Goal: Task Accomplishment & Management: Complete application form

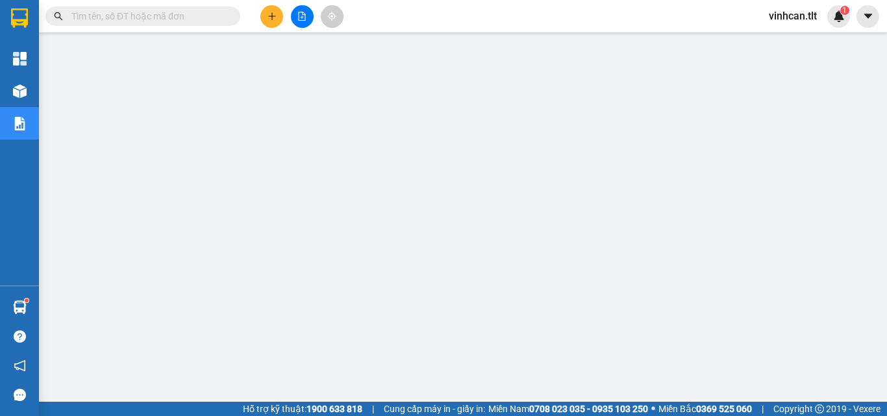
click at [223, 21] on input "text" at bounding box center [147, 16] width 153 height 14
click at [188, 14] on input "text" at bounding box center [147, 16] width 153 height 14
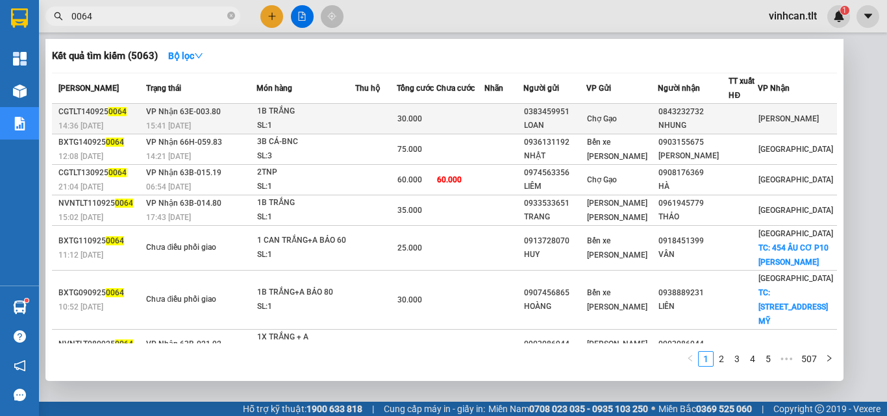
type input "0064"
click at [556, 108] on div "0383459951" at bounding box center [555, 112] width 62 height 14
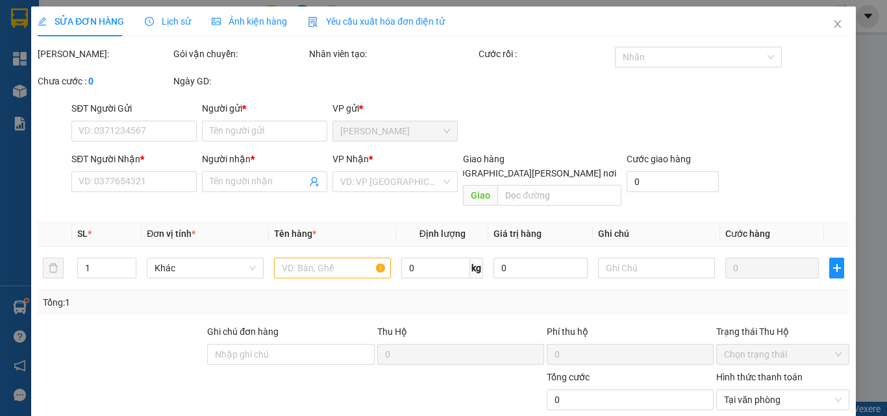
type input "0383459951"
type input "LOAN"
type input "0843232732"
type input "NHUNG"
type input "30.000"
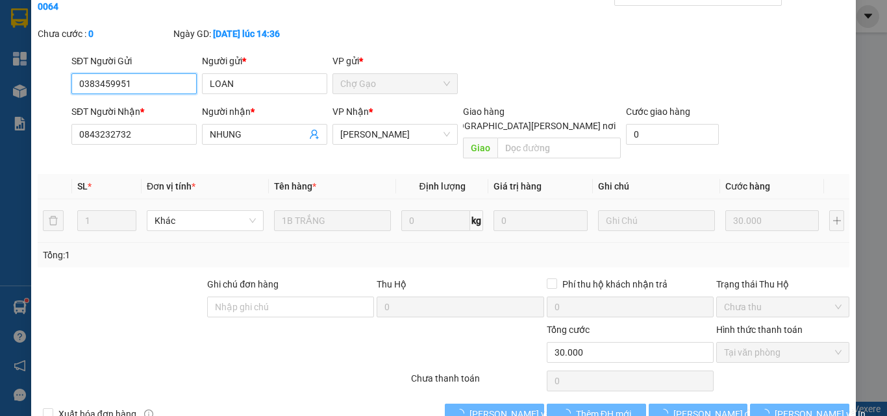
scroll to position [67, 0]
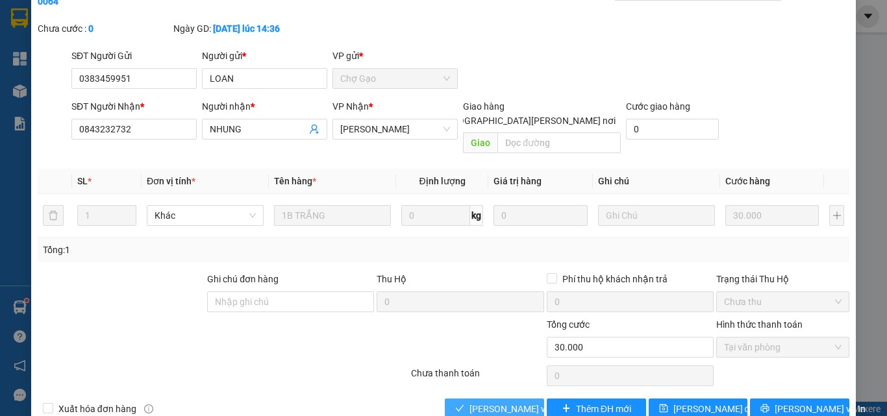
click at [516, 402] on span "[PERSON_NAME] và [PERSON_NAME] hàng" at bounding box center [557, 409] width 175 height 14
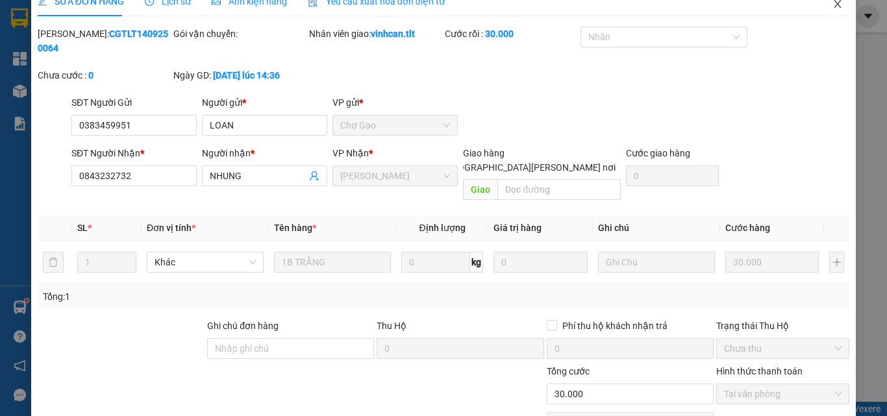
scroll to position [0, 0]
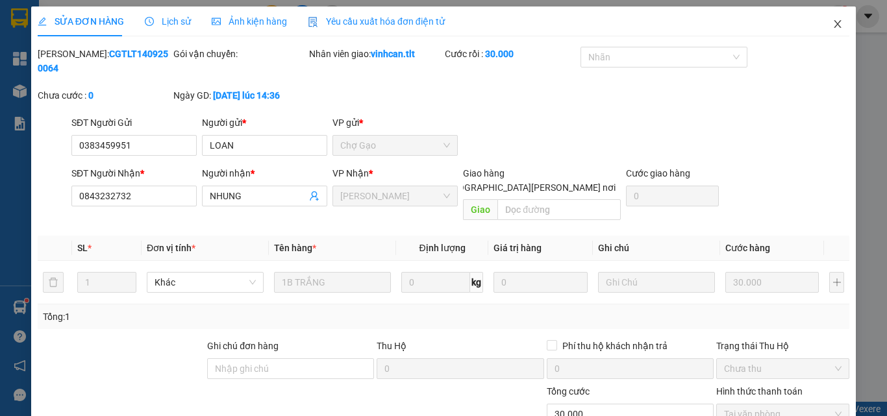
click at [835, 23] on icon "close" at bounding box center [838, 24] width 7 height 8
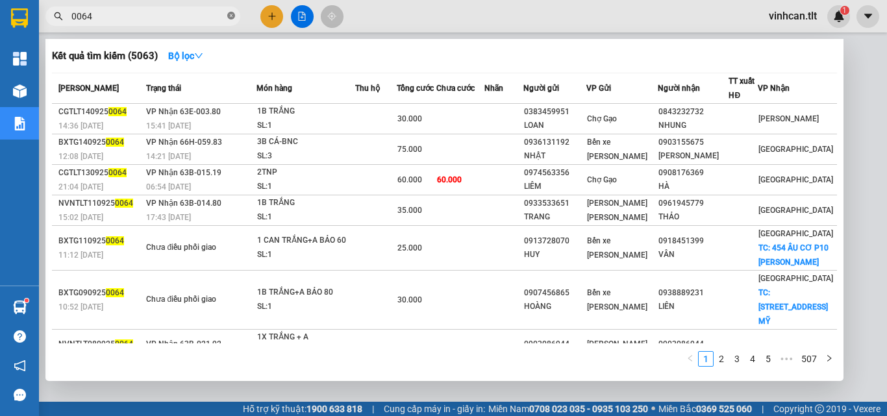
click at [229, 13] on icon "close-circle" at bounding box center [231, 16] width 8 height 8
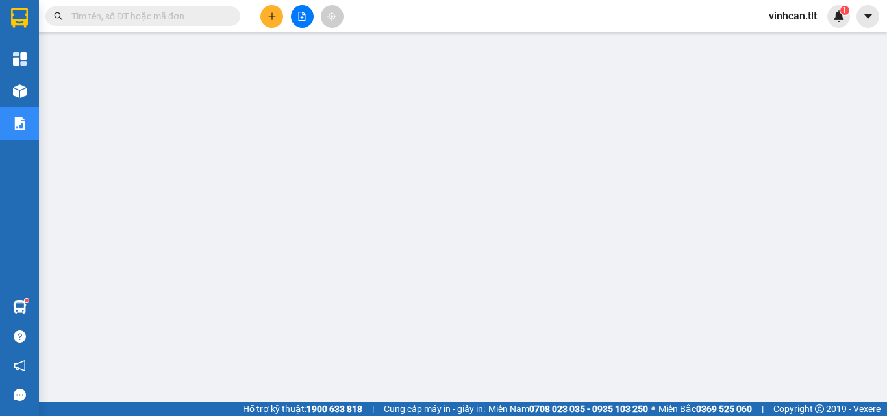
click at [198, 21] on input "text" at bounding box center [147, 16] width 153 height 14
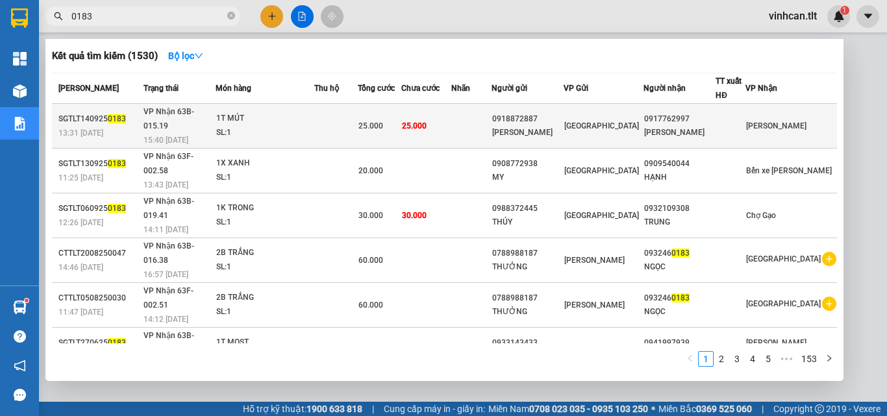
type input "0183"
click at [556, 114] on div "0918872887" at bounding box center [527, 119] width 71 height 14
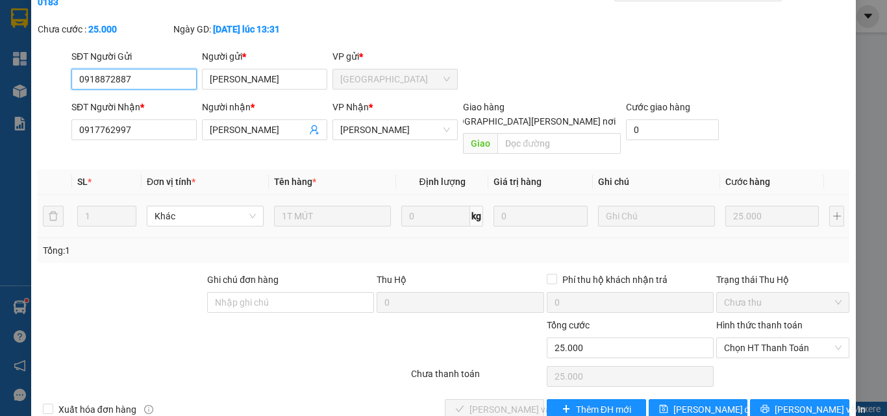
scroll to position [67, 0]
drag, startPoint x: 757, startPoint y: 318, endPoint x: 758, endPoint y: 330, distance: 11.7
click at [757, 338] on span "Chọn HT Thanh Toán" at bounding box center [783, 347] width 118 height 19
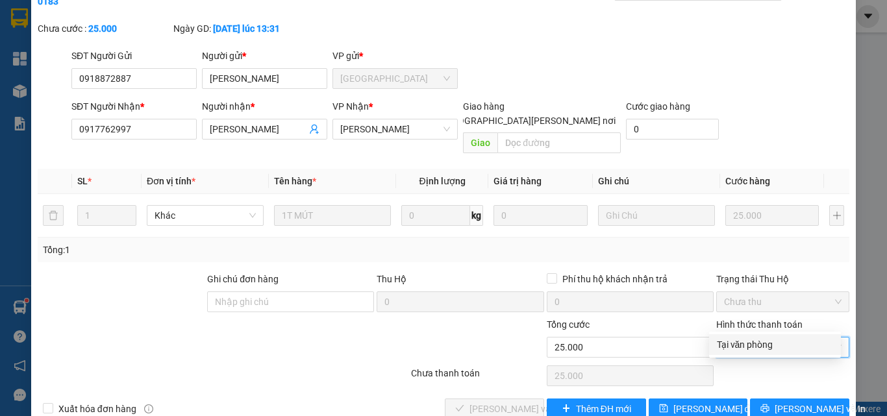
drag, startPoint x: 756, startPoint y: 344, endPoint x: 638, endPoint y: 351, distance: 118.4
click at [752, 345] on div "Tại văn phòng" at bounding box center [775, 345] width 116 height 14
type input "0"
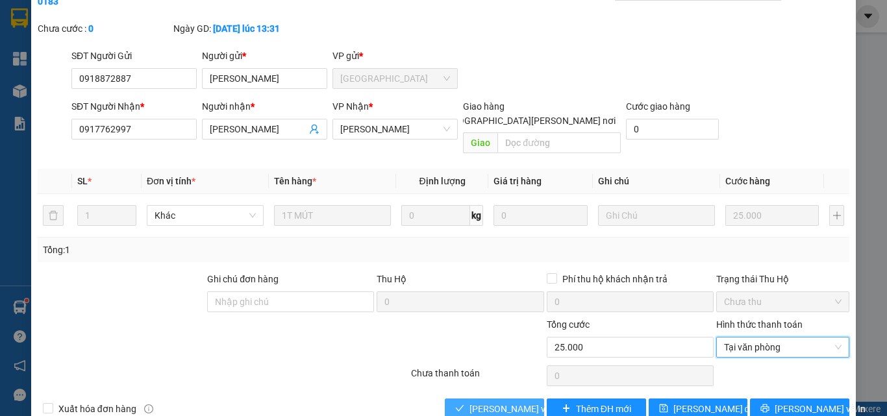
drag, startPoint x: 481, startPoint y: 377, endPoint x: 477, endPoint y: 362, distance: 15.4
click at [481, 402] on span "[PERSON_NAME] và [PERSON_NAME] hàng" at bounding box center [557, 409] width 175 height 14
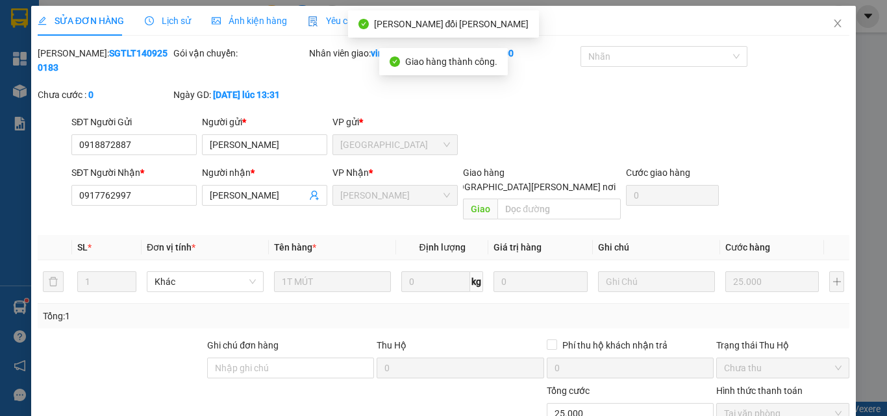
scroll to position [0, 0]
click at [833, 25] on icon "close" at bounding box center [838, 24] width 10 height 10
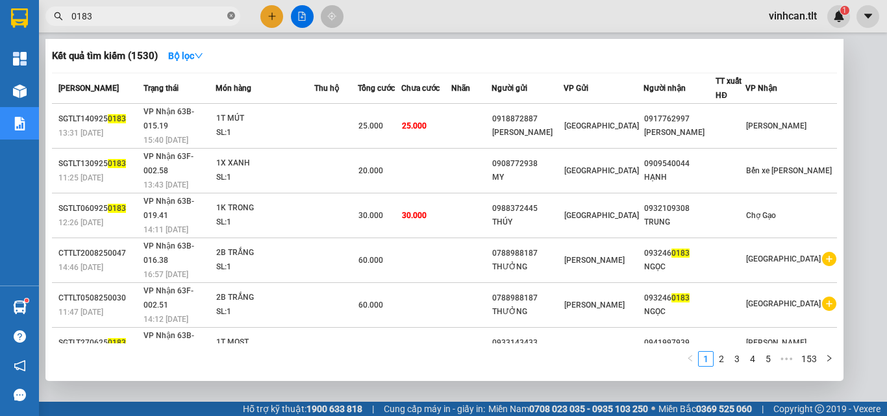
click at [229, 12] on span at bounding box center [231, 16] width 8 height 12
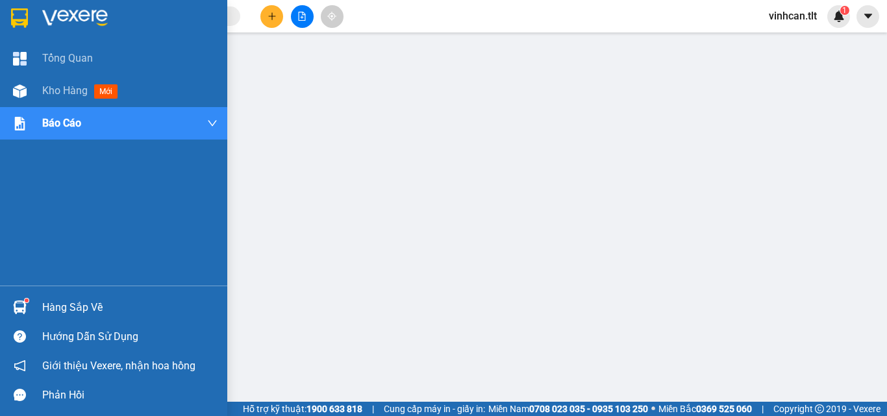
click at [32, 307] on div "Hàng sắp về" at bounding box center [113, 307] width 227 height 29
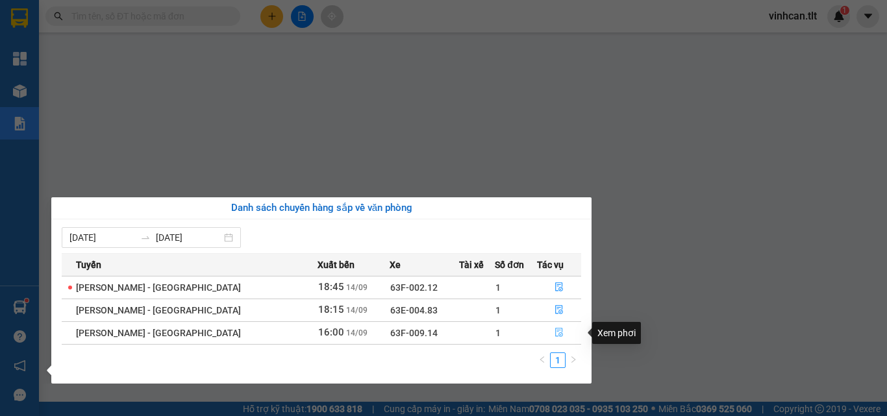
click at [542, 332] on button "button" at bounding box center [559, 333] width 43 height 21
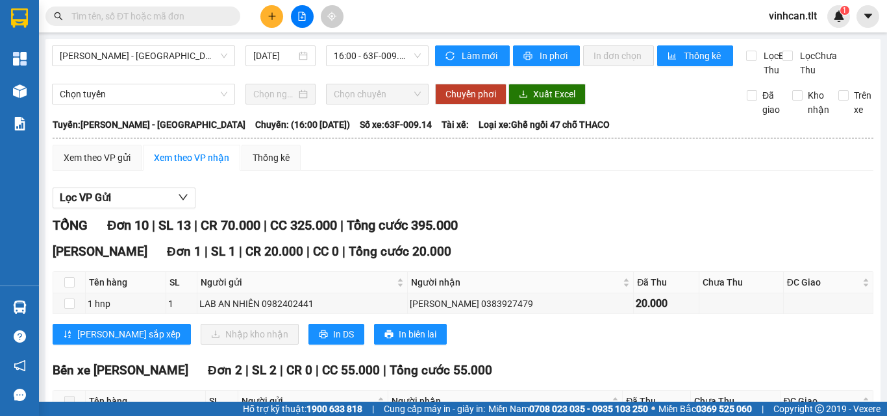
click at [20, 301] on img at bounding box center [20, 308] width 14 height 14
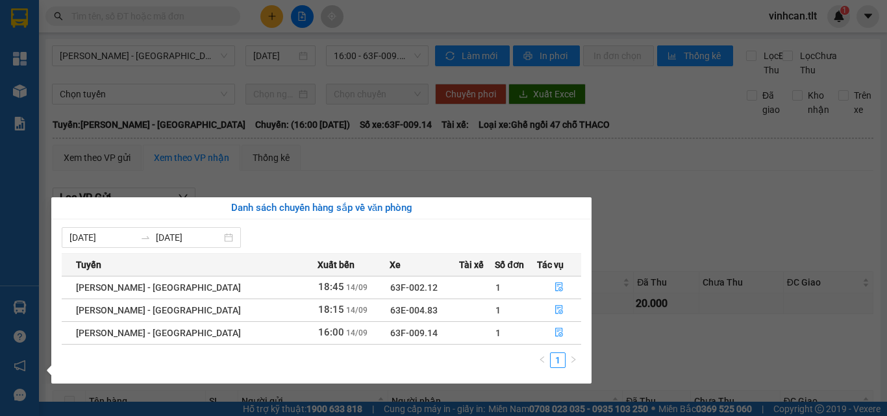
click at [181, 14] on section "Kết quả [PERSON_NAME] ( 1530 ) Bộ lọc Mã ĐH Trạng thái Món hàng Thu hộ Tổng [PE…" at bounding box center [443, 208] width 887 height 416
click at [181, 14] on input "text" at bounding box center [147, 16] width 153 height 14
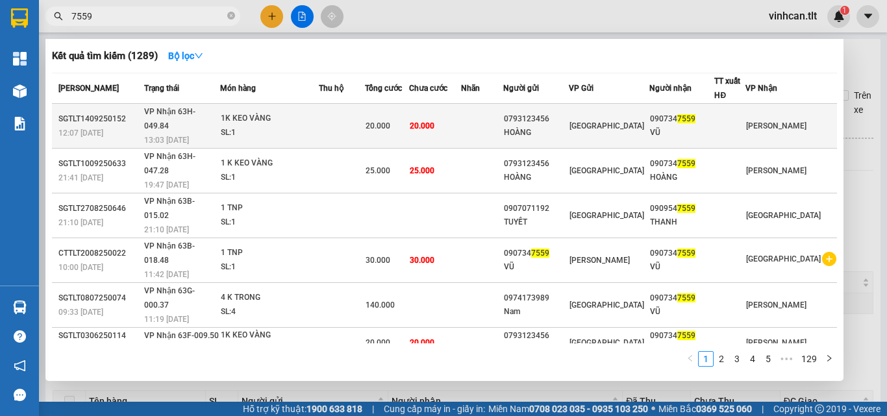
type input "7559"
click at [310, 112] on div "1K KEO VÀNG" at bounding box center [269, 119] width 97 height 14
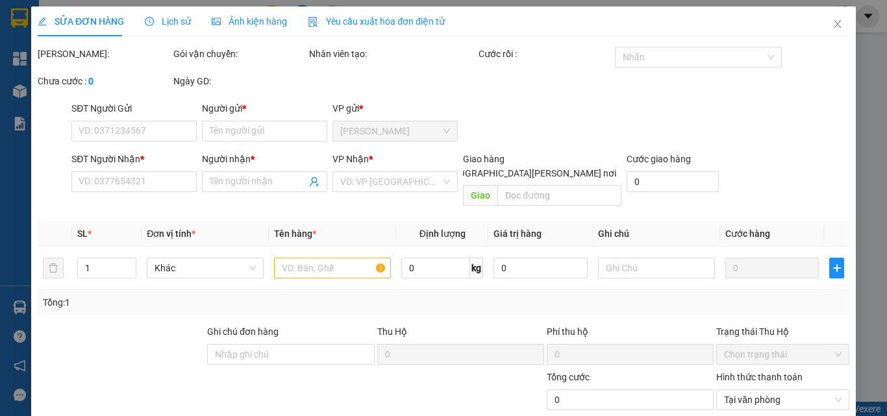
type input "0793123456"
type input "HOÀNG"
type input "0907347559"
type input "VŨ"
type input "20.000"
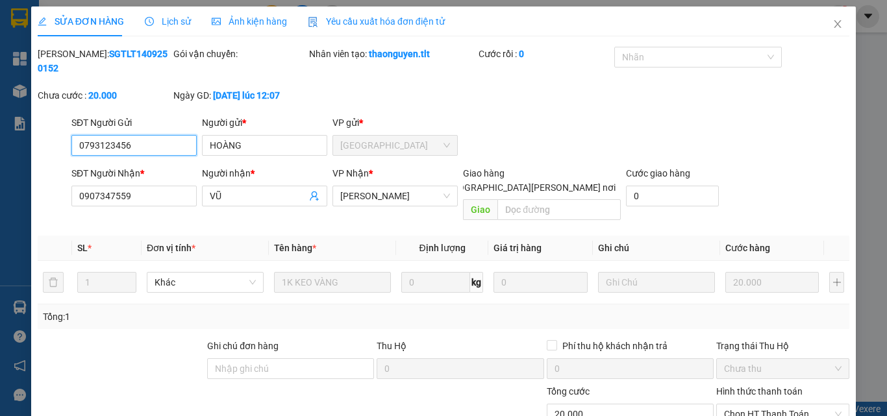
scroll to position [66, 0]
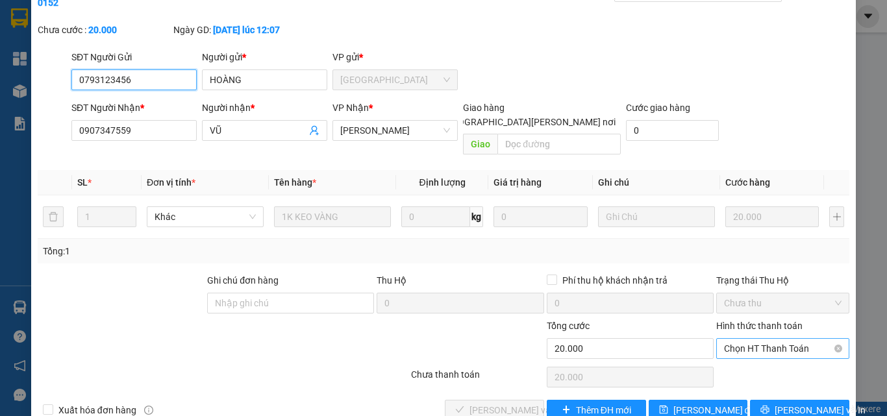
click at [739, 339] on span "Chọn HT Thanh Toán" at bounding box center [783, 348] width 118 height 19
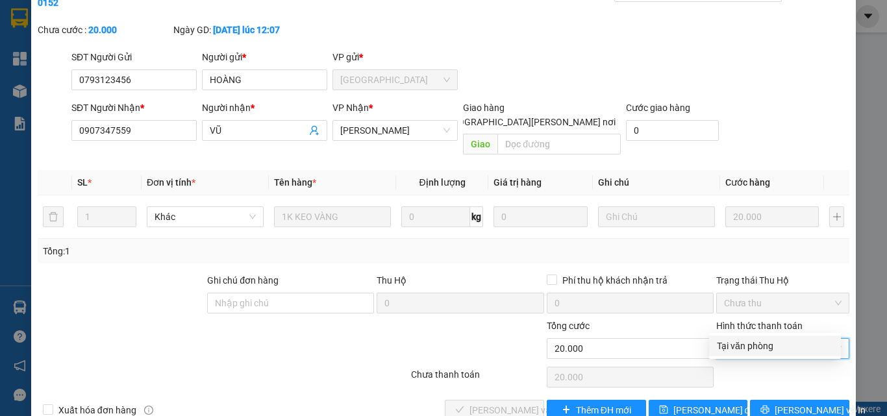
click at [740, 347] on div "Tại văn phòng" at bounding box center [775, 346] width 116 height 14
type input "0"
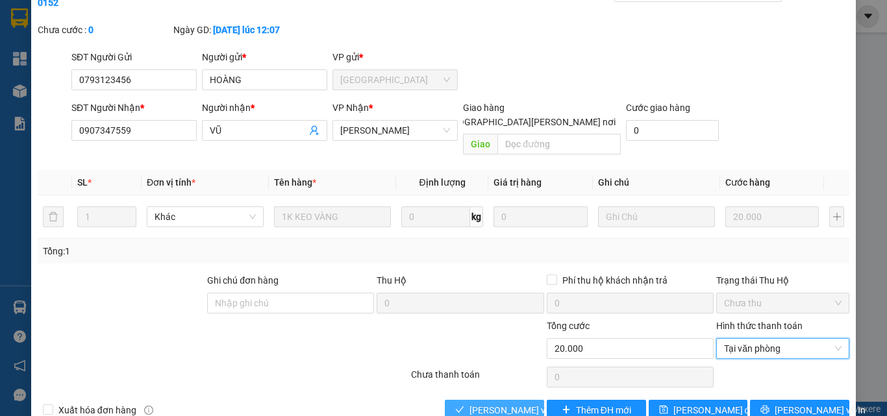
click at [485, 403] on span "[PERSON_NAME] và [PERSON_NAME] hàng" at bounding box center [557, 410] width 175 height 14
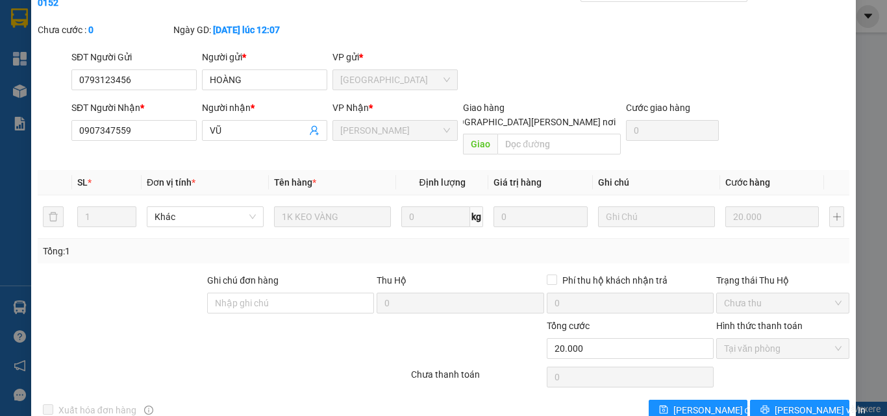
scroll to position [0, 0]
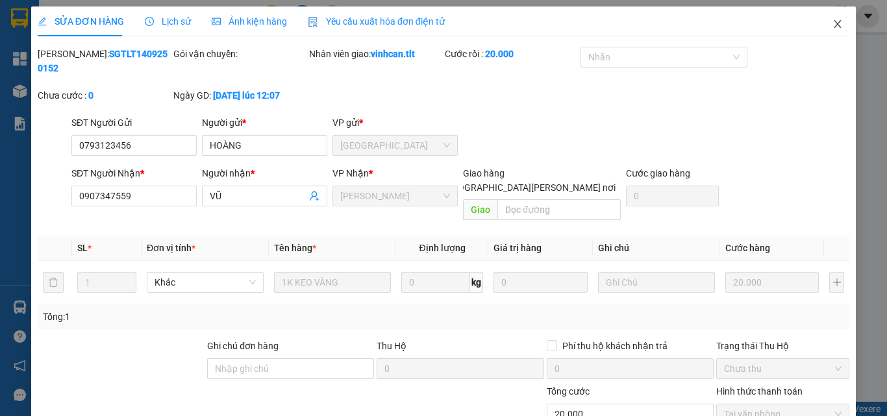
click at [833, 27] on icon "close" at bounding box center [838, 24] width 10 height 10
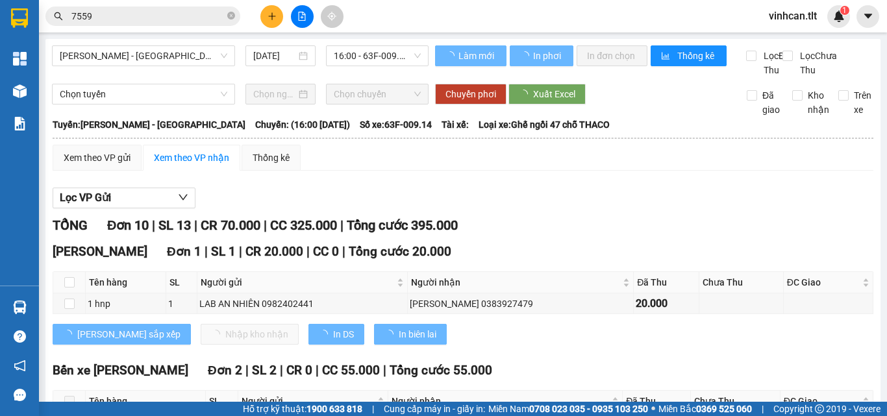
click at [127, 16] on input "7559" at bounding box center [147, 16] width 153 height 14
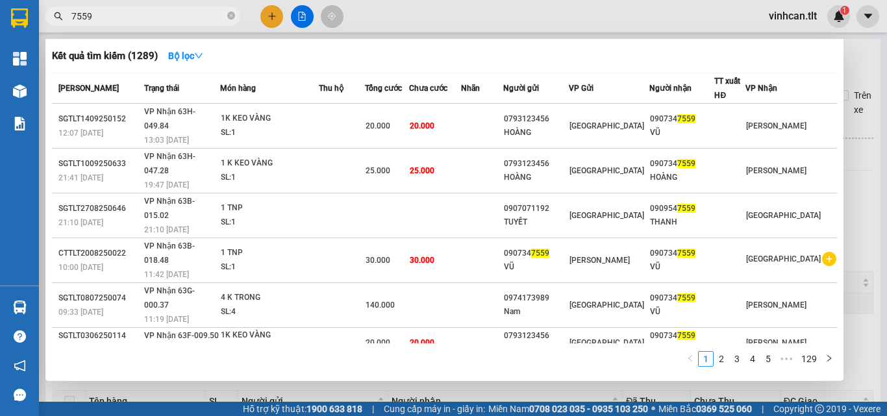
click at [127, 16] on input "7559" at bounding box center [147, 16] width 153 height 14
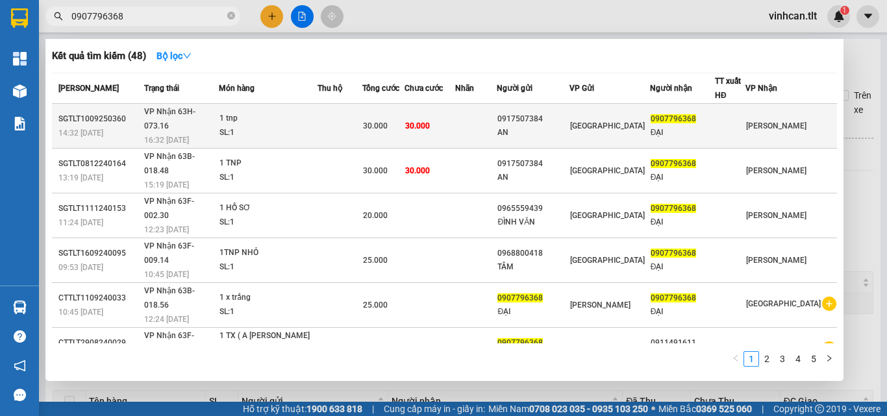
type input "0907796368"
click at [191, 113] on span "[PERSON_NAME] 63H-073.16" at bounding box center [169, 118] width 51 height 23
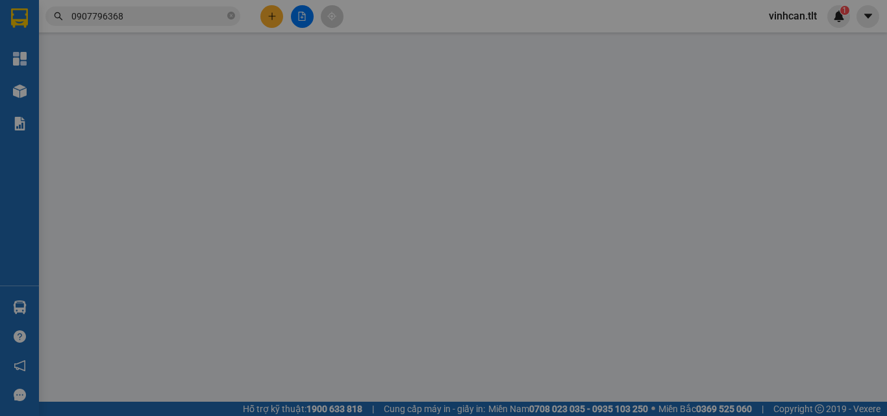
type input "0917507384"
type input "AN"
type input "0907796368"
type input "ĐẠI"
type input "30.000"
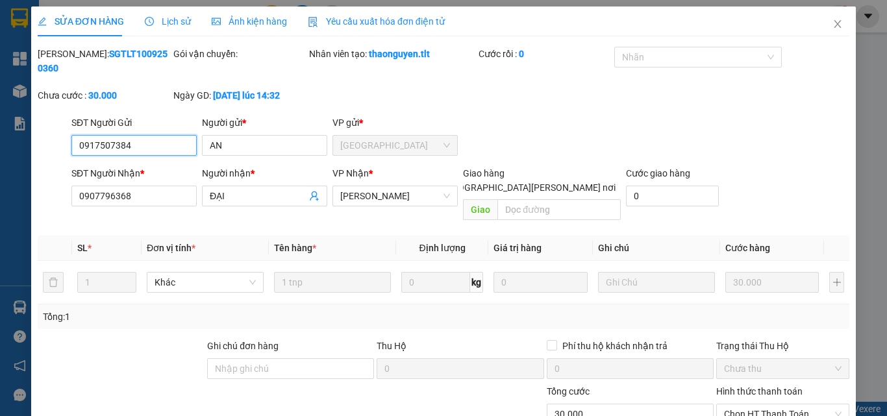
scroll to position [60, 0]
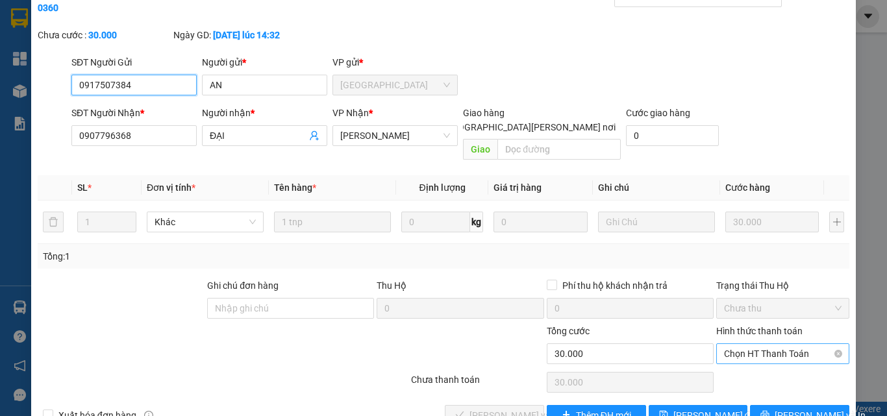
click at [724, 344] on span "Chọn HT Thanh Toán" at bounding box center [783, 353] width 118 height 19
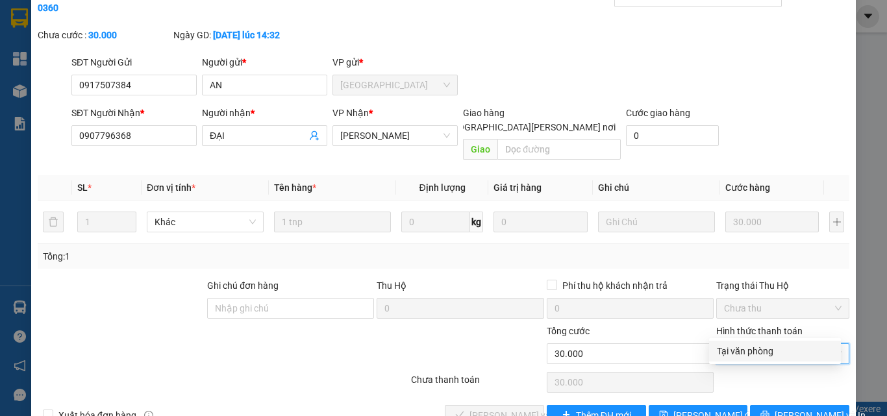
click at [741, 349] on div "Tại văn phòng" at bounding box center [775, 351] width 116 height 14
type input "0"
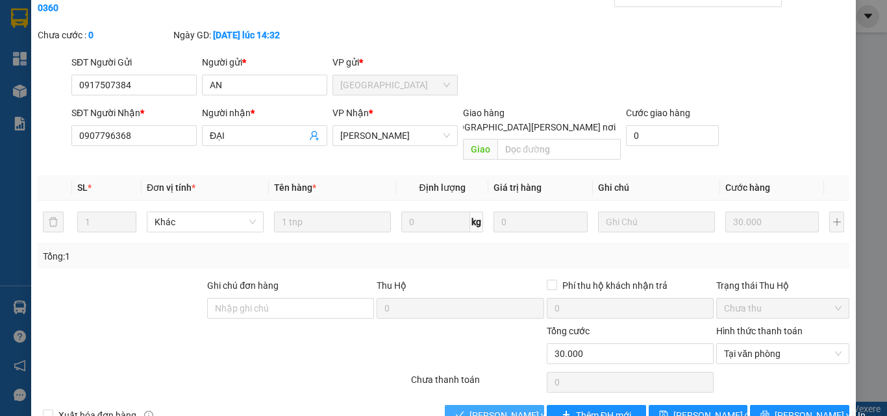
drag, startPoint x: 470, startPoint y: 375, endPoint x: 475, endPoint y: 384, distance: 9.6
click at [471, 377] on div "Total Paid Fee 0 Total UnPaid Fee 30.000 Cash Collection Total Fee Mã ĐH: SGTLT…" at bounding box center [444, 206] width 812 height 440
click at [475, 409] on span "[PERSON_NAME] và [PERSON_NAME] hàng" at bounding box center [557, 416] width 175 height 14
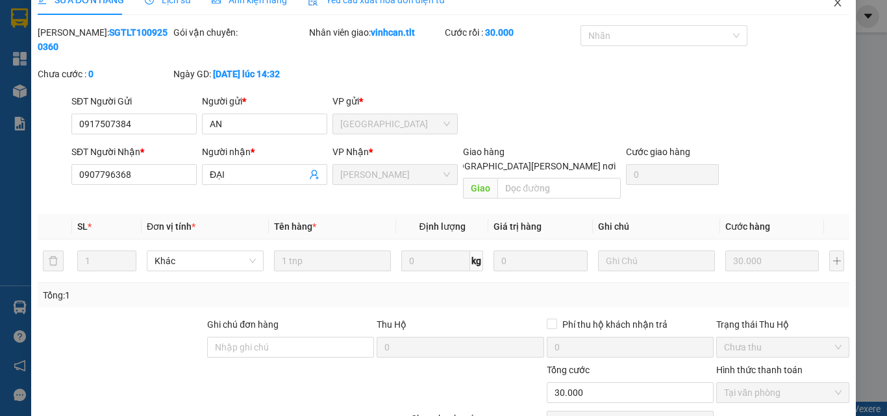
scroll to position [0, 0]
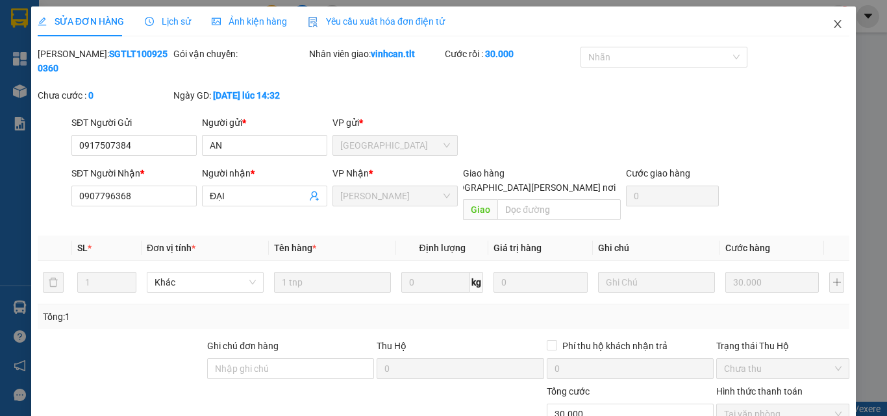
click at [836, 20] on span "Close" at bounding box center [838, 24] width 36 height 36
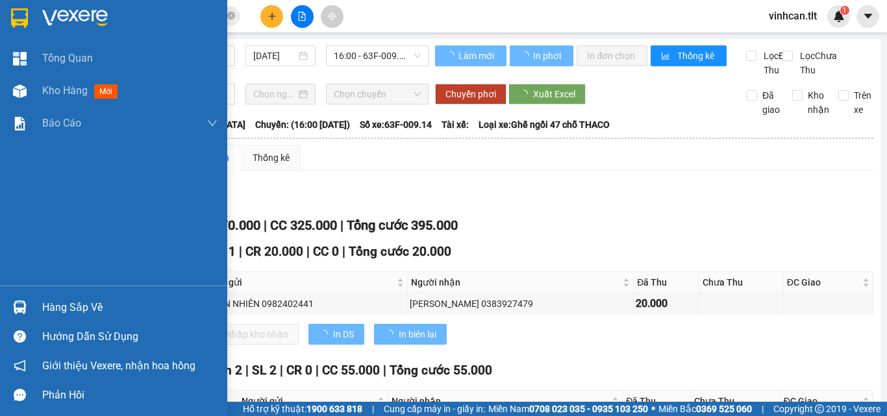
click at [14, 300] on div at bounding box center [19, 307] width 23 height 23
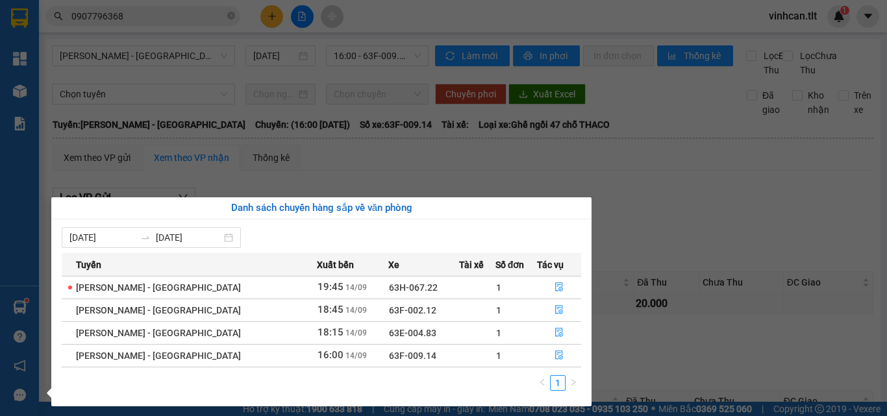
click at [14, 300] on div "Tổng Quan Kho hàng mới Báo cáo Báo cáo dòng tiền (VP) Hàng sắp về Hướng dẫn sử …" at bounding box center [19, 208] width 39 height 416
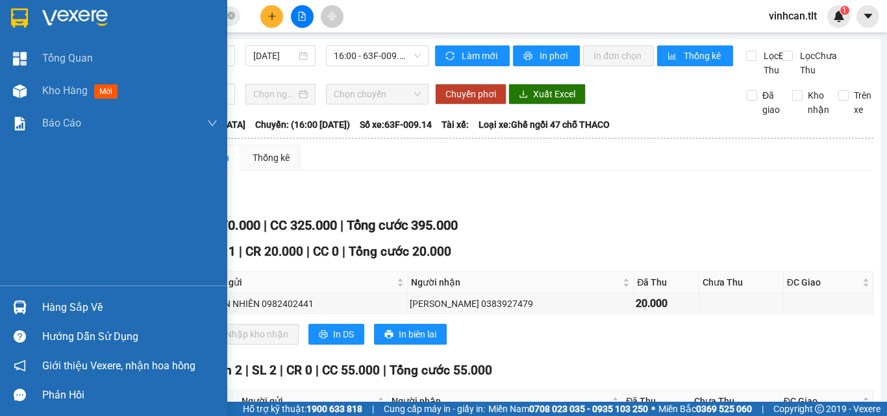
click at [14, 300] on div at bounding box center [19, 307] width 23 height 23
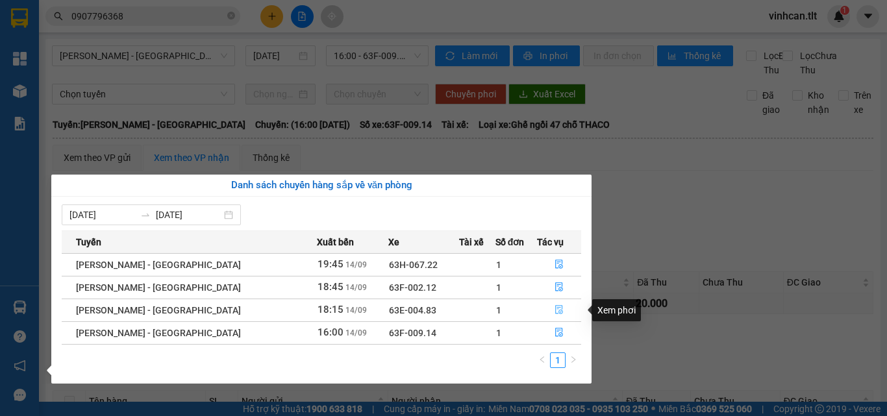
click at [555, 311] on icon "file-done" at bounding box center [559, 309] width 9 height 9
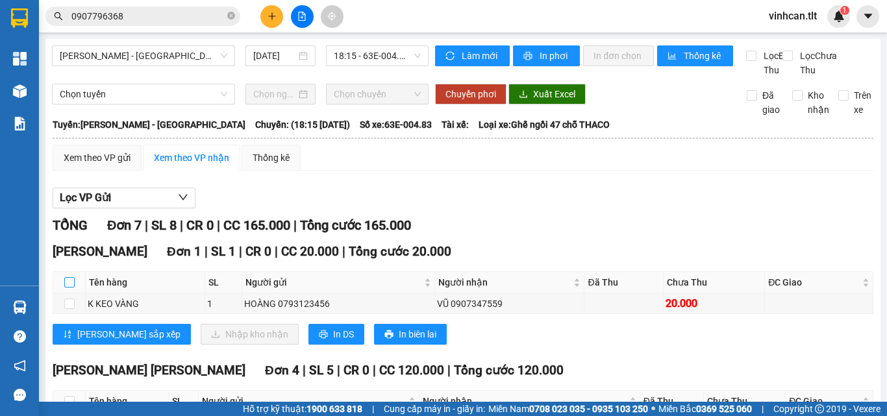
click at [69, 288] on input "checkbox" at bounding box center [69, 282] width 10 height 10
checkbox input "true"
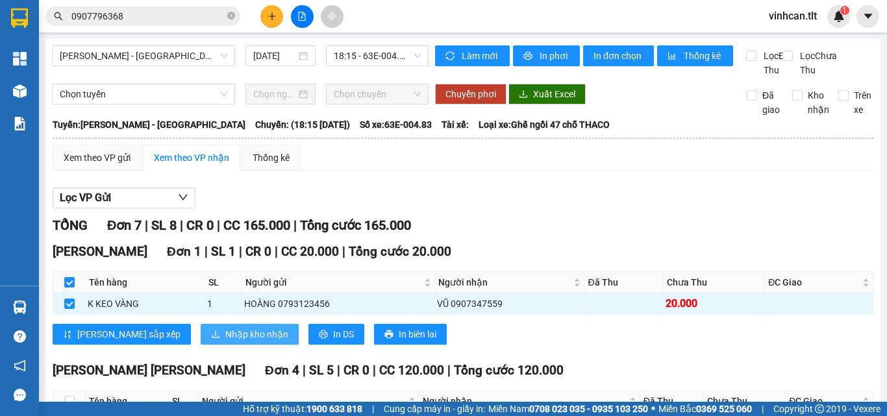
click at [206, 341] on button "Nhập kho nhận" at bounding box center [250, 334] width 98 height 21
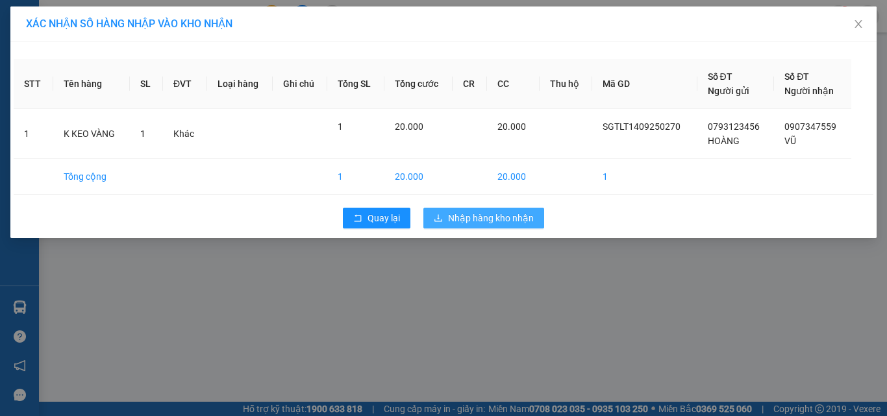
click at [462, 214] on span "Nhập hàng kho nhận" at bounding box center [491, 218] width 86 height 14
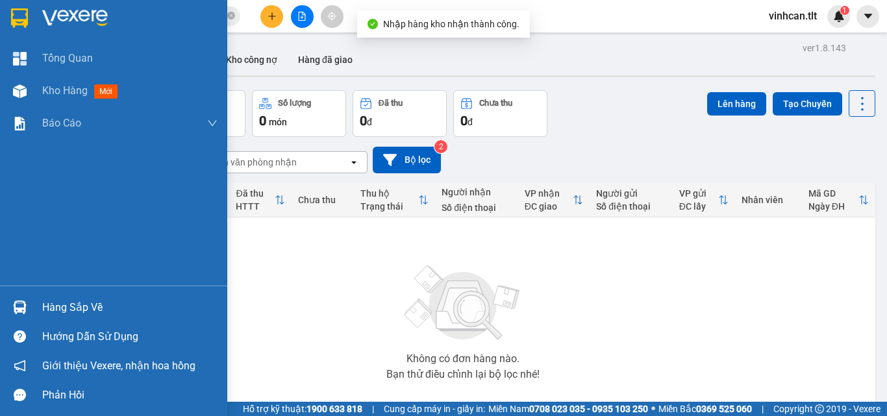
click at [31, 299] on div "Hàng sắp về" at bounding box center [113, 307] width 227 height 29
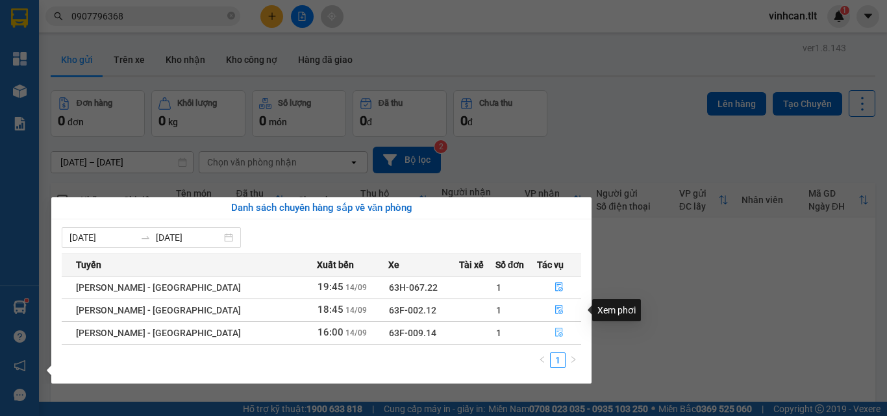
click at [546, 327] on button "button" at bounding box center [559, 333] width 43 height 21
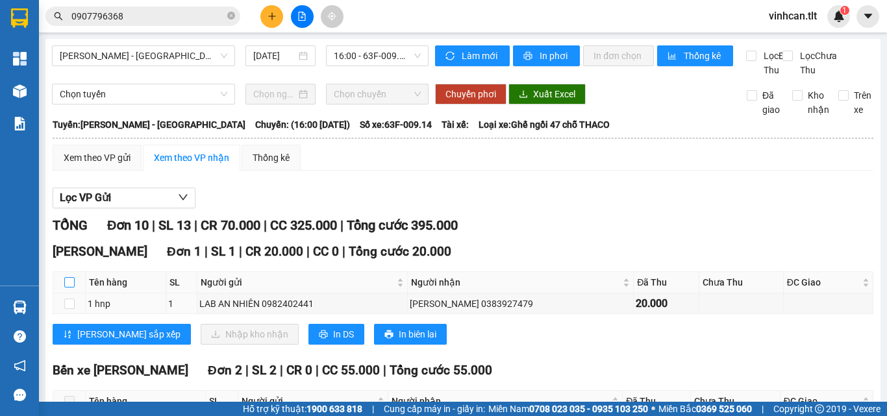
click at [66, 288] on input "checkbox" at bounding box center [69, 282] width 10 height 10
checkbox input "true"
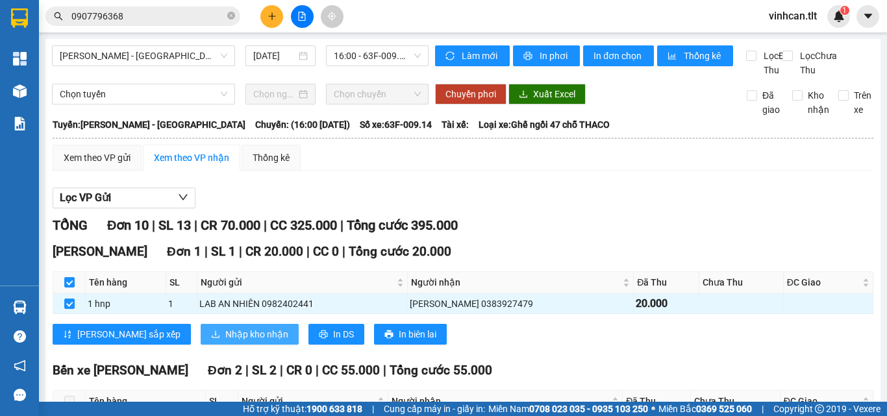
click at [201, 340] on button "Nhập kho nhận" at bounding box center [250, 334] width 98 height 21
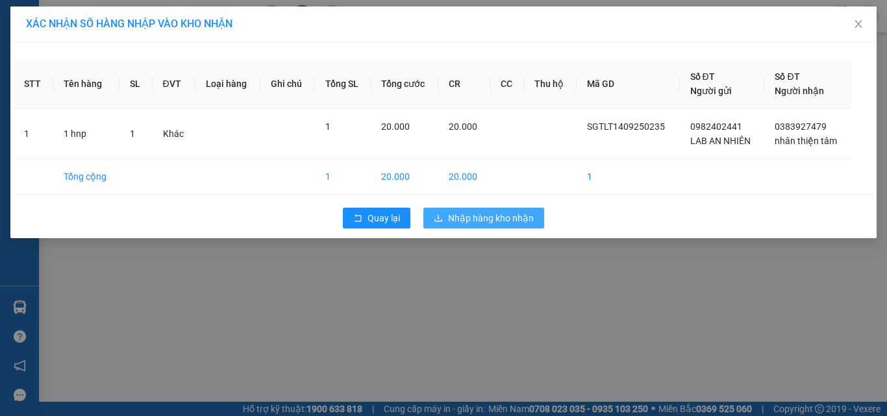
click at [480, 212] on span "Nhập hàng kho nhận" at bounding box center [491, 218] width 86 height 14
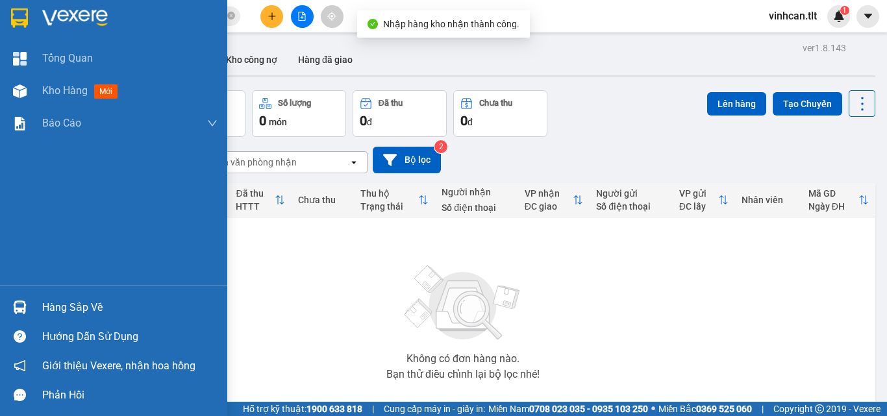
click at [18, 320] on div "Hàng sắp về" at bounding box center [113, 307] width 227 height 29
click at [27, 301] on div "Tổng Quan Kho hàng mới Báo cáo Báo cáo dòng tiền (VP) Hàng sắp về Hướng dẫn sử …" at bounding box center [113, 208] width 227 height 416
click at [21, 302] on img at bounding box center [20, 308] width 14 height 14
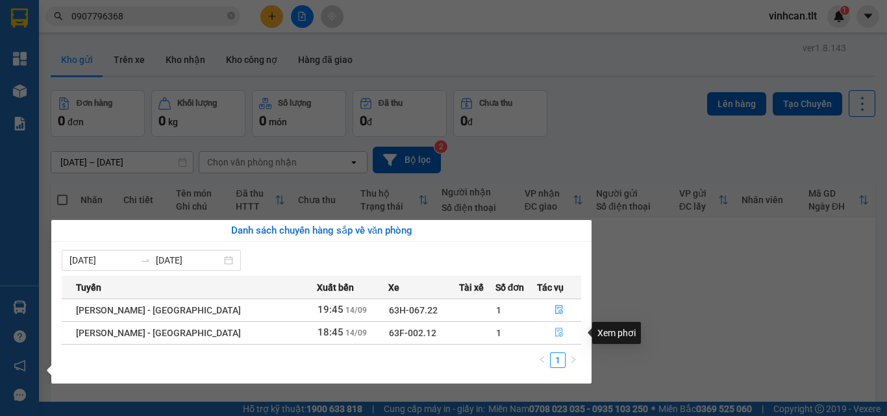
click at [541, 333] on button "button" at bounding box center [559, 333] width 43 height 21
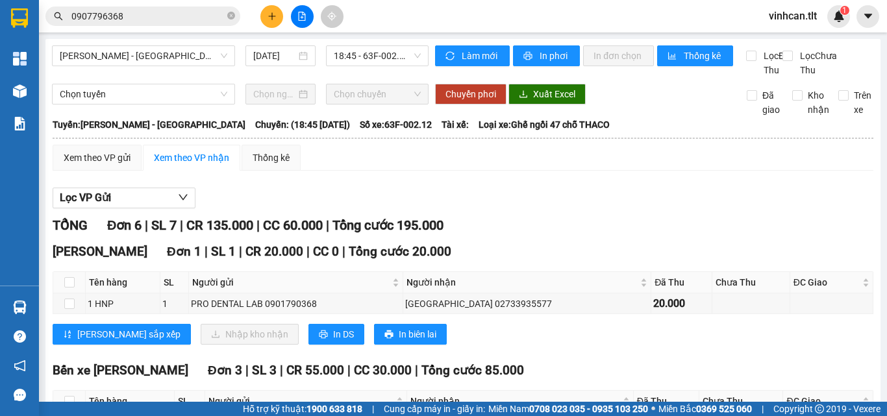
click at [141, 19] on input "0907796368" at bounding box center [147, 16] width 153 height 14
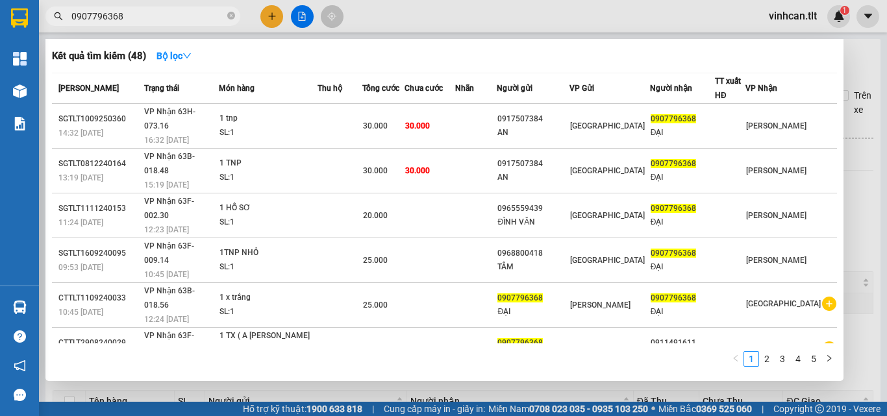
click at [141, 19] on input "0907796368" at bounding box center [147, 16] width 153 height 14
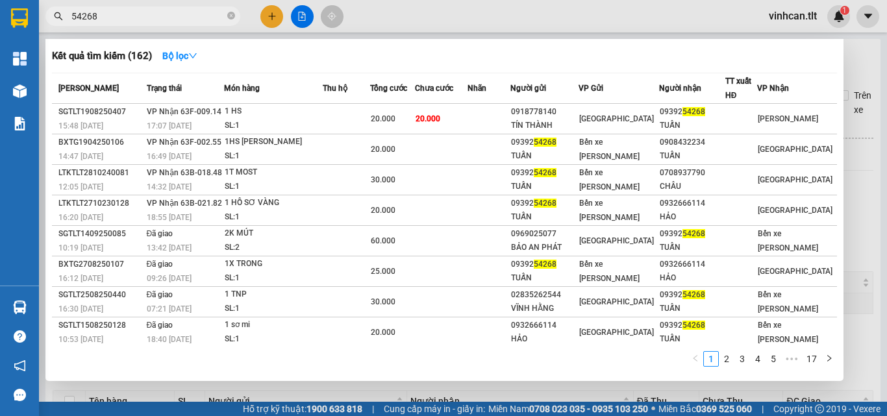
type input "54268"
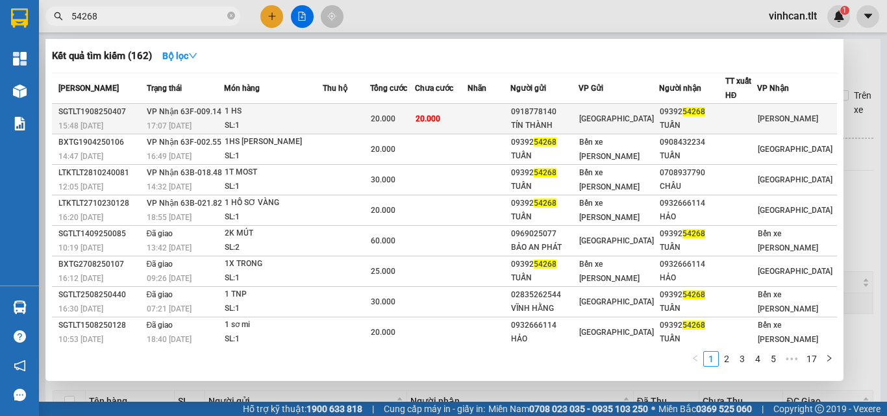
click at [410, 119] on div "20.000" at bounding box center [393, 119] width 44 height 14
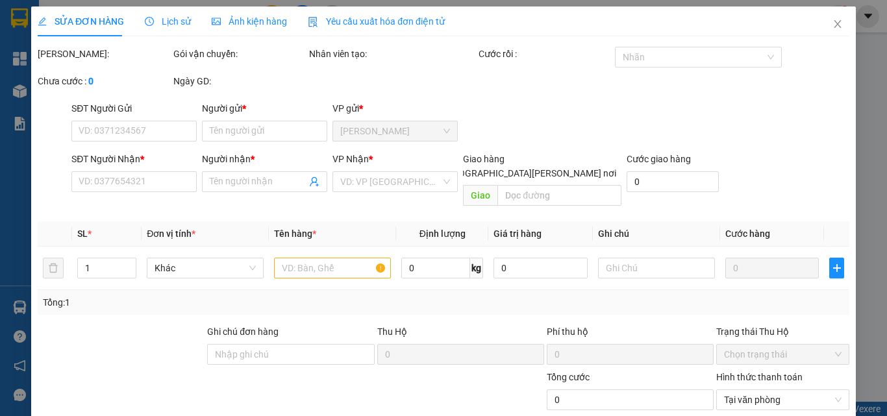
type input "0918778140"
type input "TÍN THÀNH"
type input "0939254268"
type input "TUẤN"
type input "20.000"
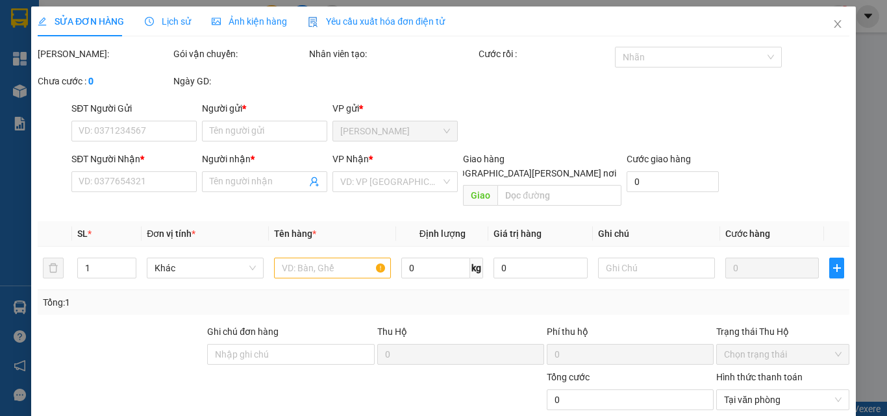
type input "20.000"
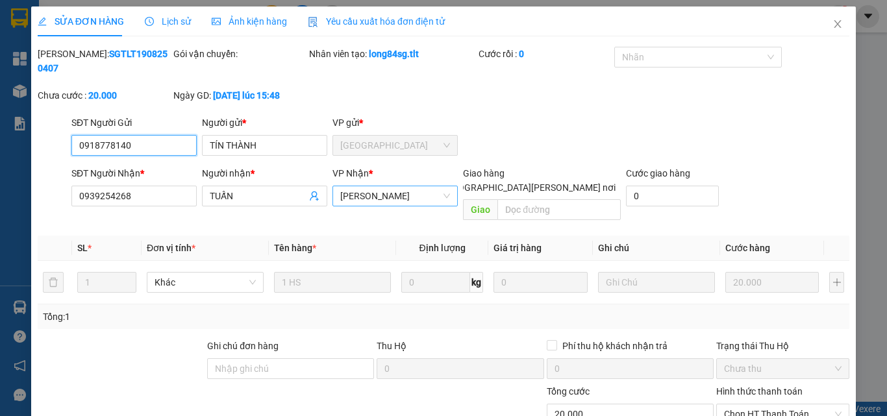
click at [362, 186] on span "[PERSON_NAME]" at bounding box center [395, 195] width 110 height 19
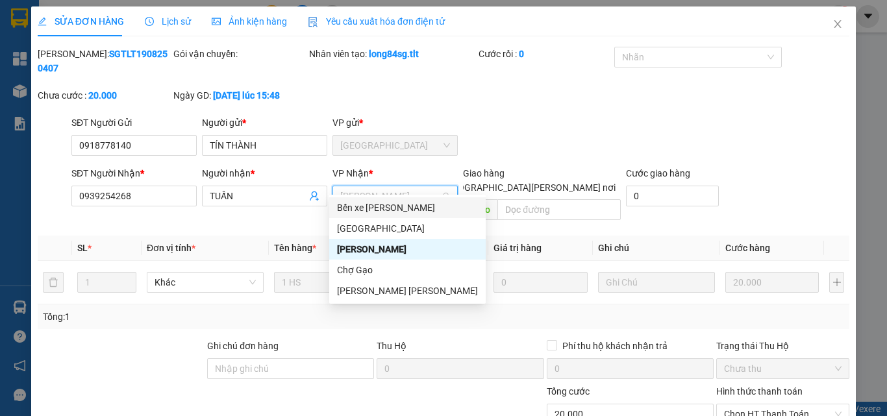
click at [377, 204] on div "Bến xe [PERSON_NAME]" at bounding box center [407, 208] width 141 height 14
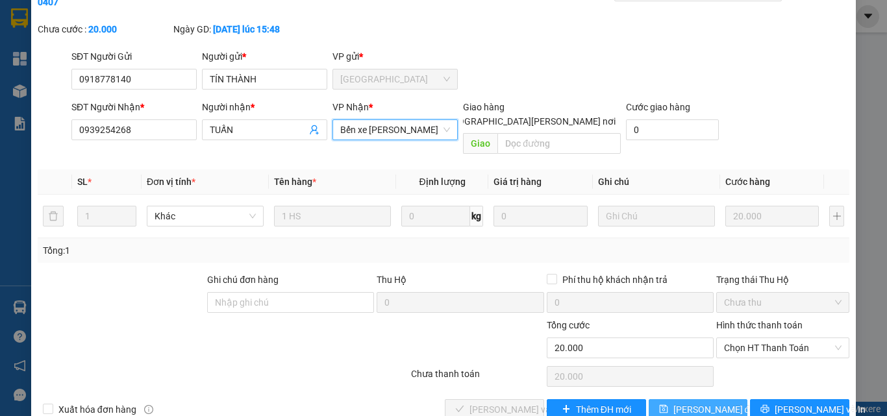
scroll to position [67, 0]
click at [692, 402] on span "[PERSON_NAME] đổi" at bounding box center [715, 409] width 84 height 14
